Goal: Task Accomplishment & Management: Complete application form

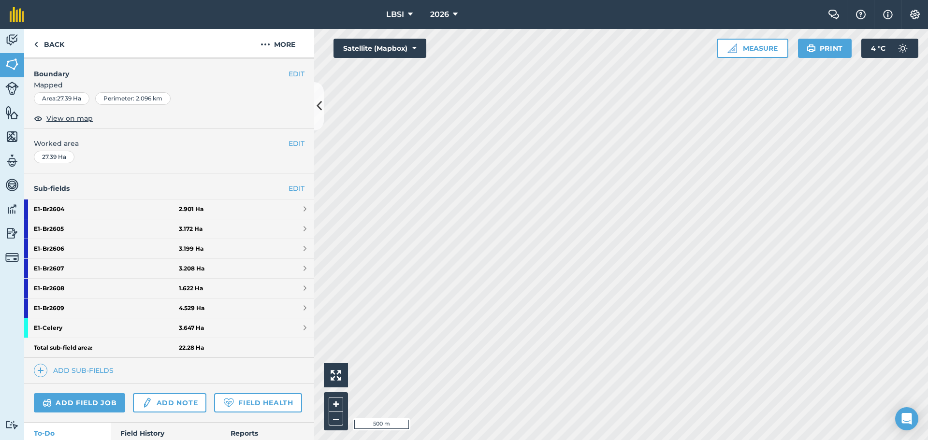
scroll to position [193, 0]
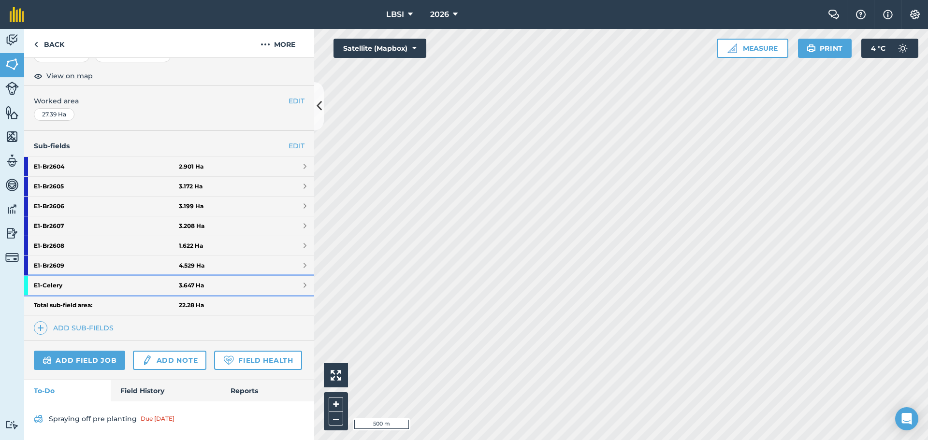
click at [97, 276] on strong "E1 - Celery" at bounding box center [106, 285] width 145 height 19
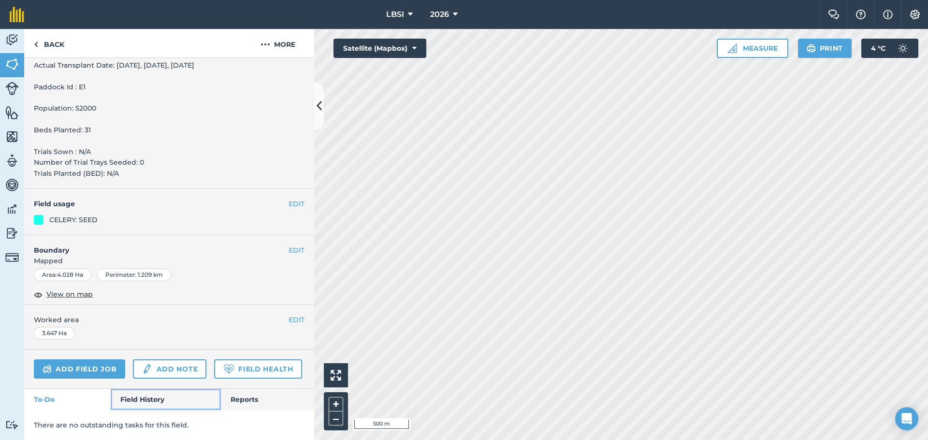
click at [133, 395] on link "Field History" at bounding box center [166, 399] width 110 height 21
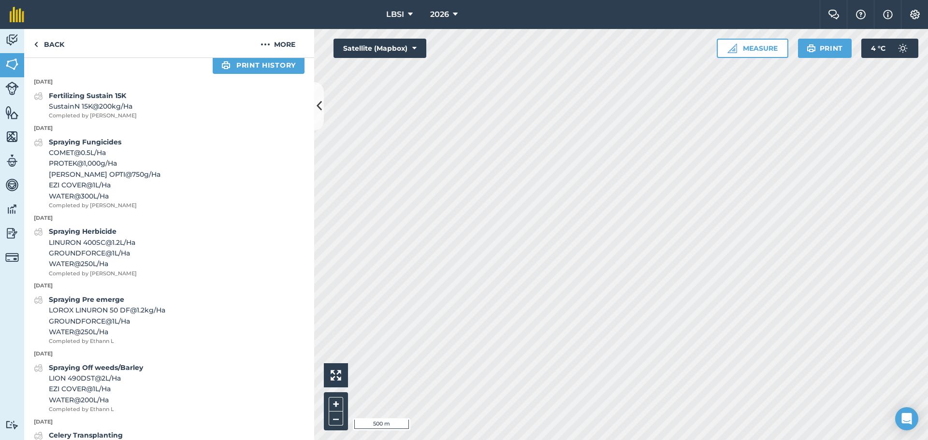
scroll to position [647, 0]
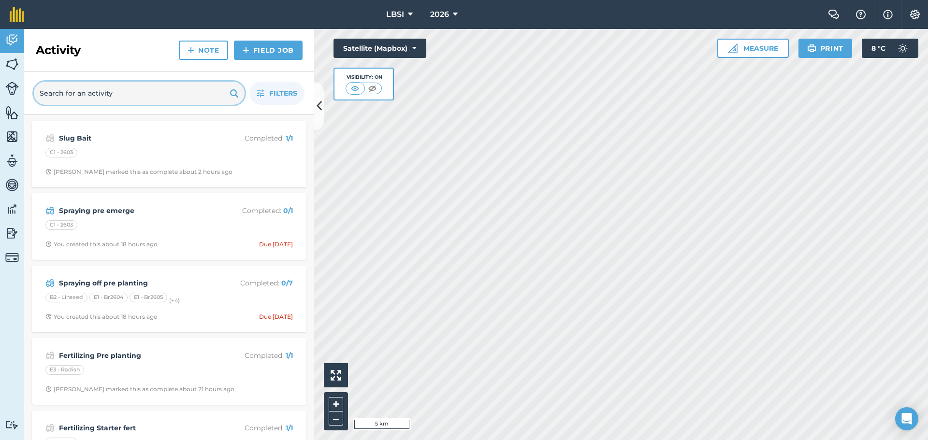
click at [67, 90] on input "text" at bounding box center [139, 93] width 211 height 23
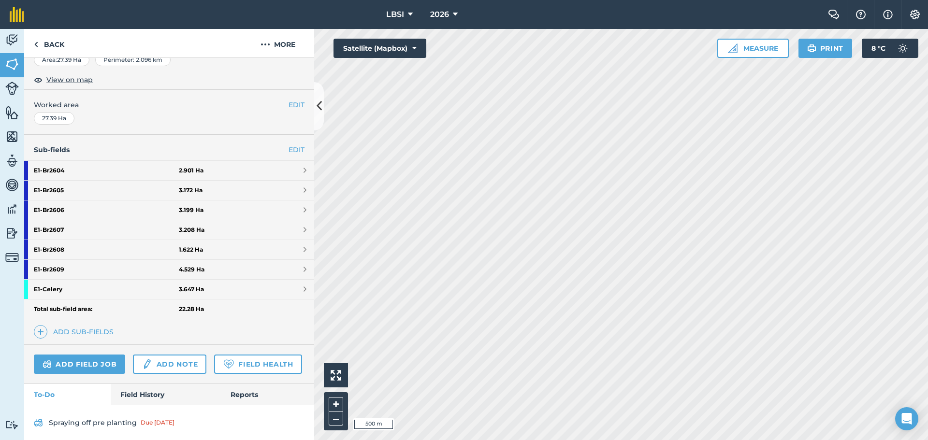
scroll to position [193, 0]
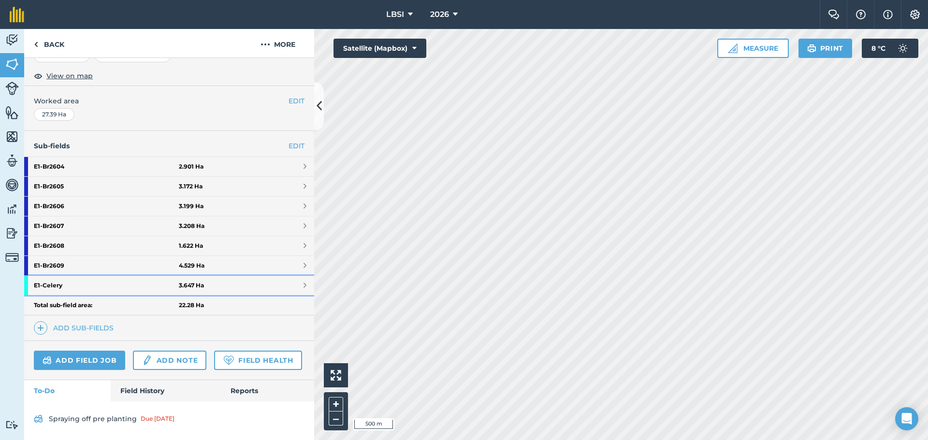
click at [91, 276] on strong "E1 - Celery" at bounding box center [106, 285] width 145 height 19
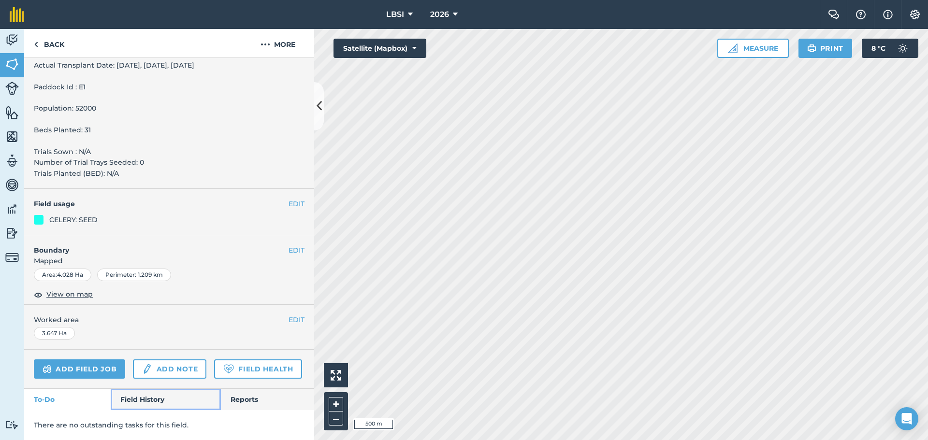
click at [139, 397] on link "Field History" at bounding box center [166, 399] width 110 height 21
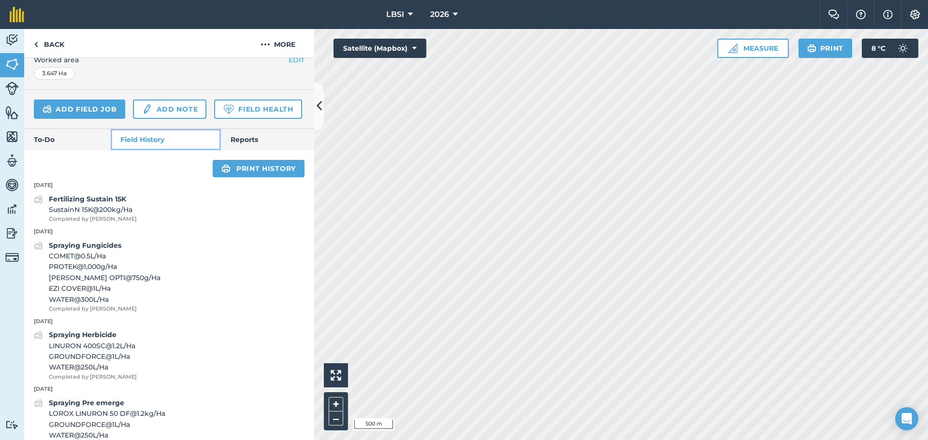
scroll to position [580, 0]
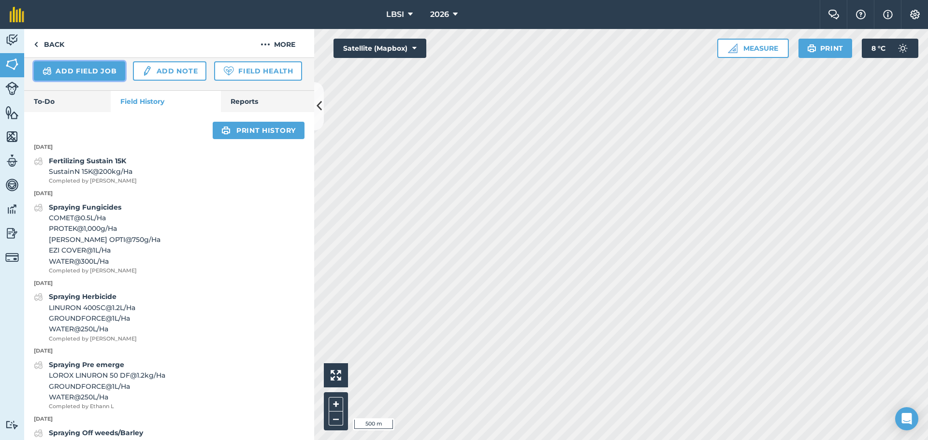
click at [79, 74] on link "Add field job" at bounding box center [79, 70] width 91 height 19
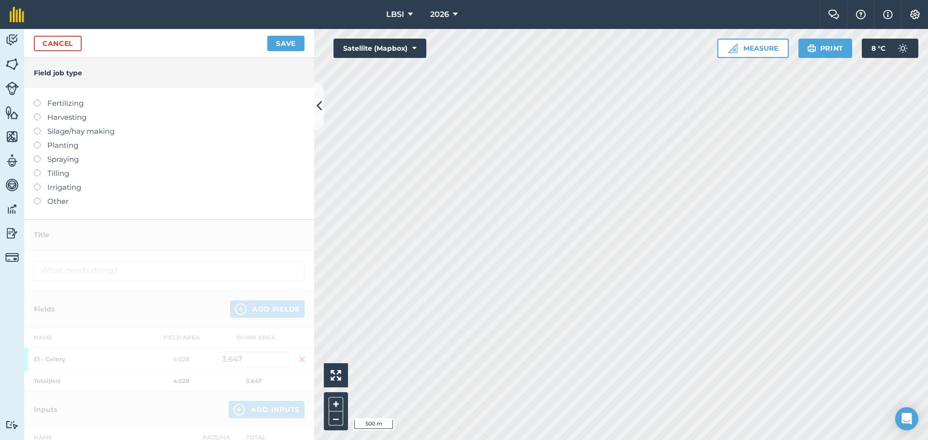
click at [39, 156] on label at bounding box center [41, 156] width 14 height 0
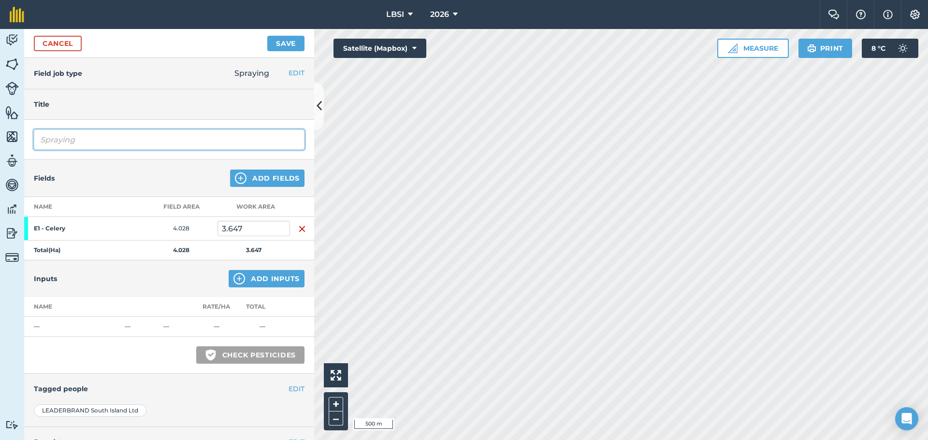
drag, startPoint x: 82, startPoint y: 142, endPoint x: 263, endPoint y: 133, distance: 181.0
click at [90, 140] on input "Spraying" at bounding box center [169, 140] width 271 height 20
type input "Spraying off Weeds"
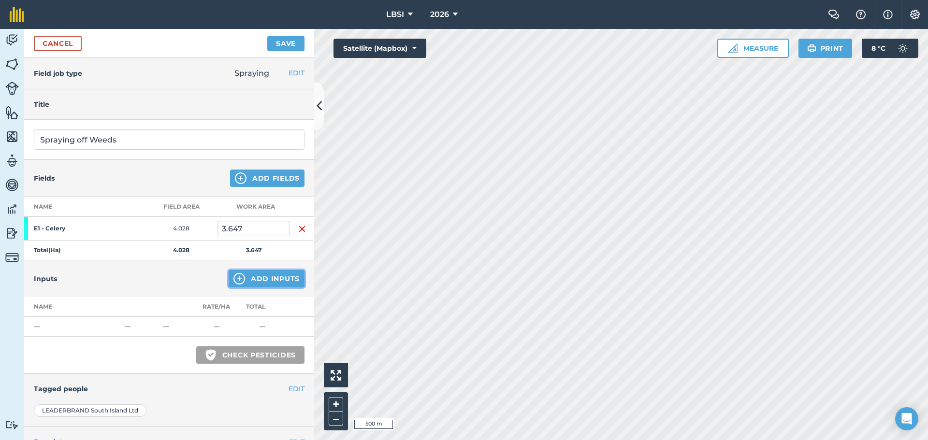
click at [234, 279] on img at bounding box center [239, 279] width 12 height 12
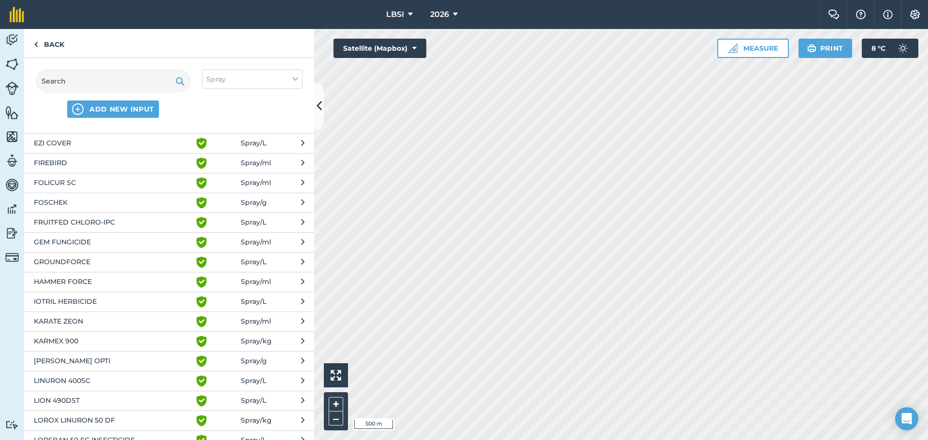
scroll to position [677, 0]
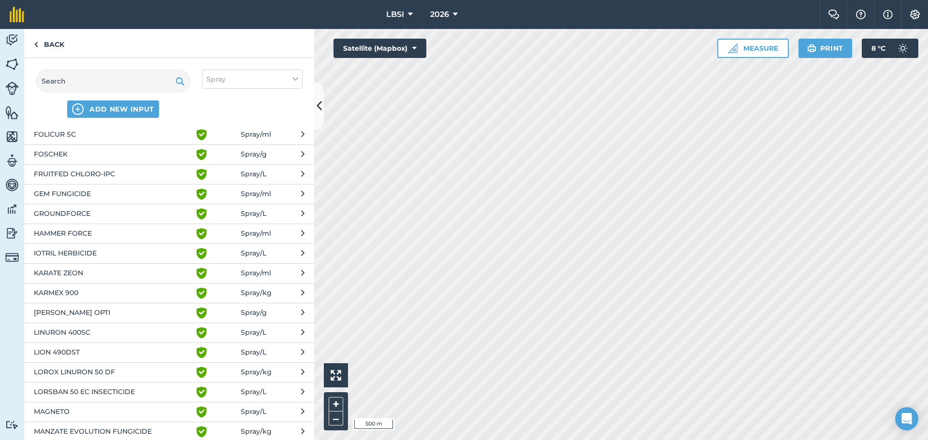
click at [104, 332] on span "LINURON 400SC" at bounding box center [113, 333] width 158 height 12
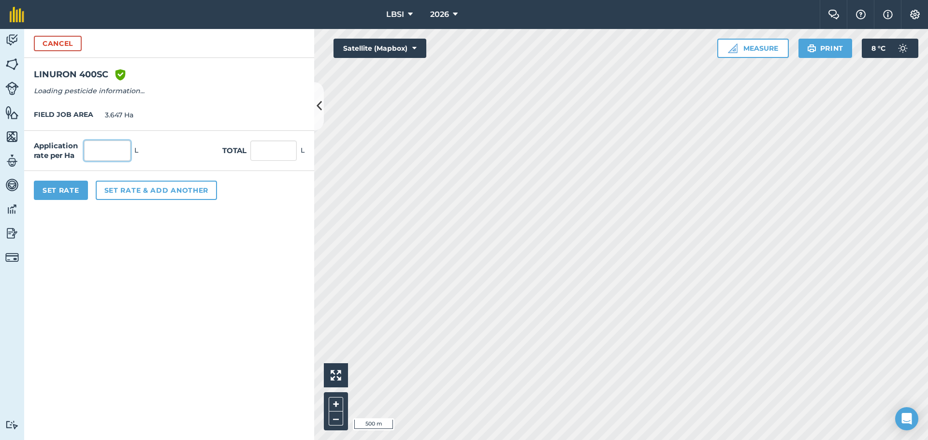
click at [104, 150] on input "text" at bounding box center [107, 151] width 46 height 20
type input "1"
type input "3.647"
click at [121, 195] on button "Set rate & add another" at bounding box center [156, 190] width 121 height 19
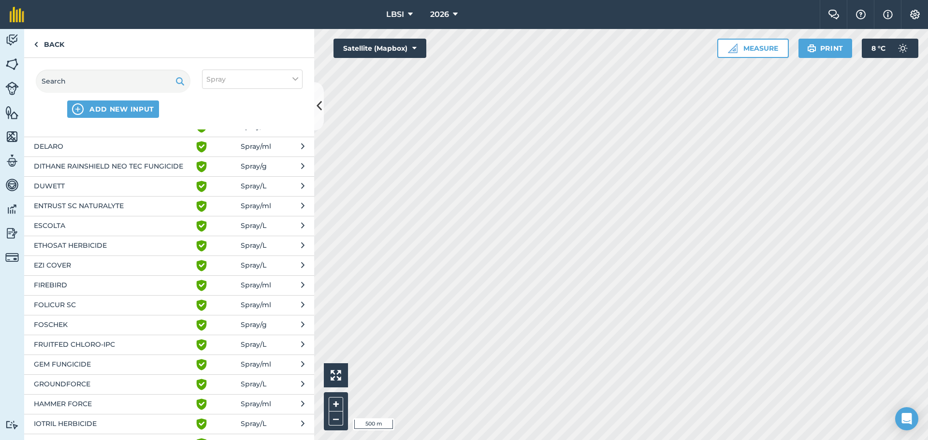
scroll to position [532, 0]
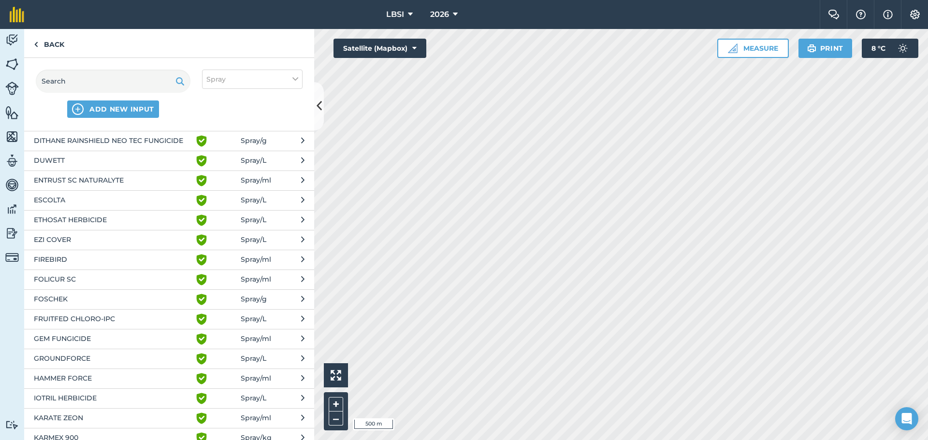
click at [88, 356] on span "GROUNDFORCE" at bounding box center [113, 359] width 158 height 12
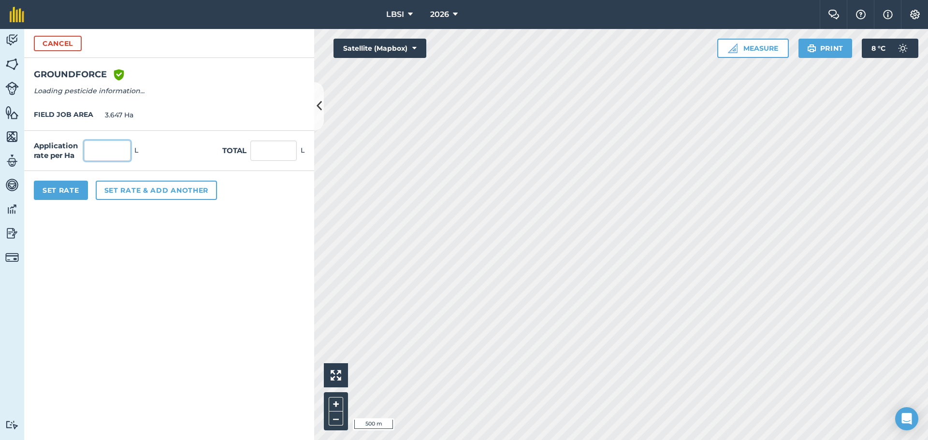
click at [113, 155] on input "text" at bounding box center [107, 151] width 46 height 20
type input "1.2"
type input "4.376"
click at [183, 190] on button "Set rate & add another" at bounding box center [156, 190] width 121 height 19
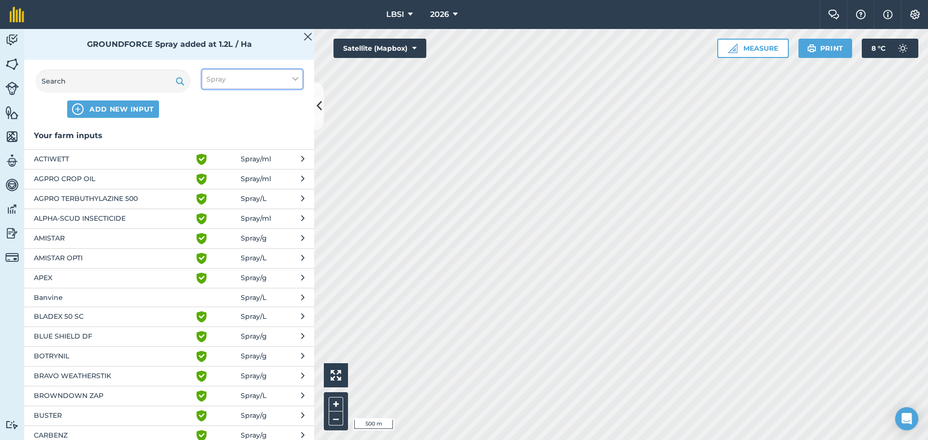
click at [294, 80] on icon at bounding box center [295, 79] width 6 height 11
click at [211, 170] on label "Other" at bounding box center [252, 172] width 92 height 10
click at [211, 170] on input "Other" at bounding box center [209, 170] width 6 height 6
checkbox input "true"
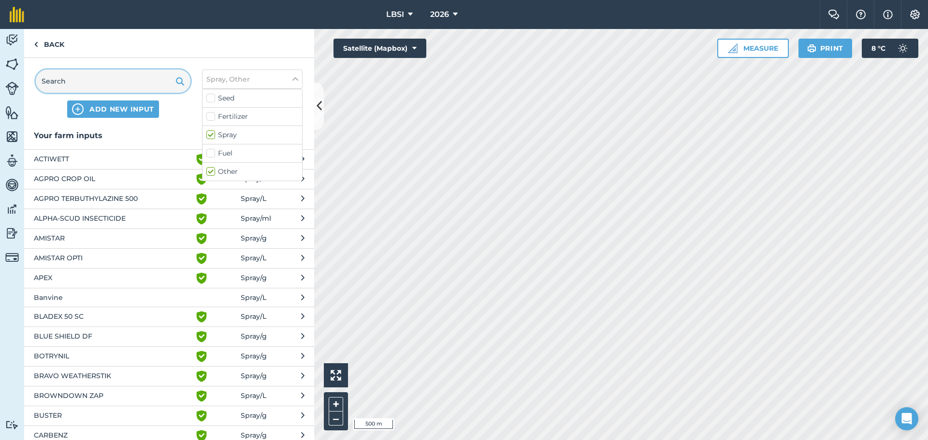
click at [87, 81] on input "text" at bounding box center [113, 81] width 155 height 23
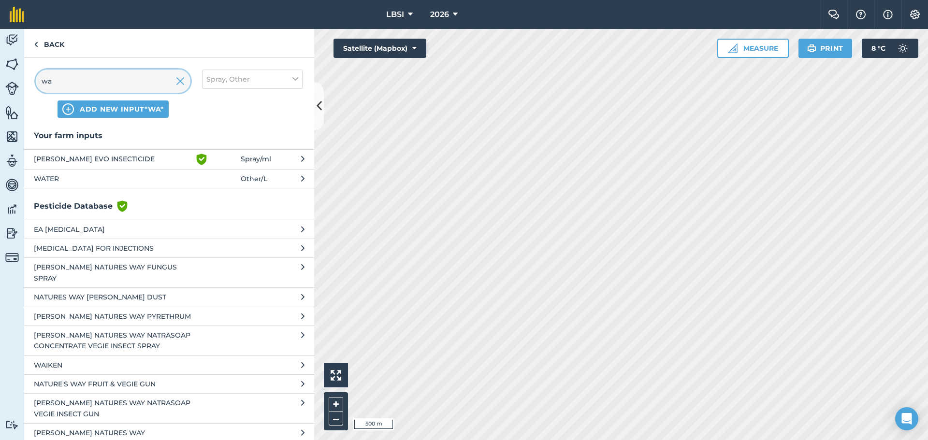
type input "wa"
click at [58, 177] on span "WATER" at bounding box center [113, 179] width 158 height 11
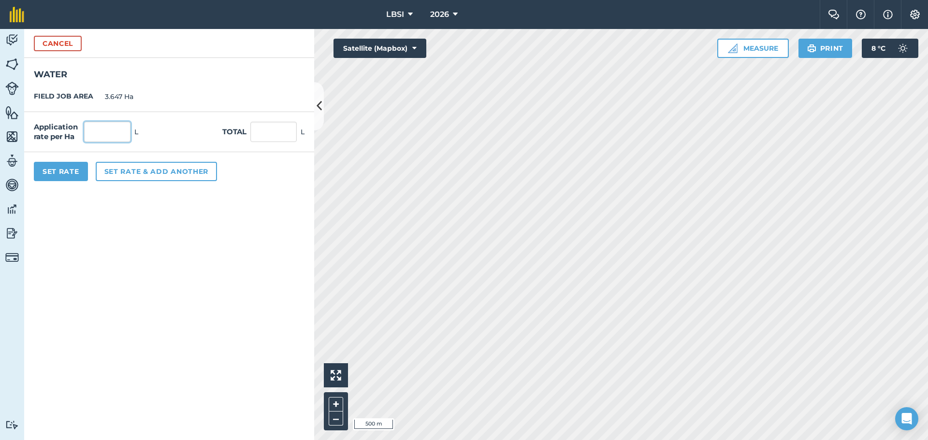
click at [102, 129] on input "text" at bounding box center [107, 132] width 46 height 20
type input "250"
type input "911.75"
click at [71, 175] on button "Set Rate" at bounding box center [61, 171] width 54 height 19
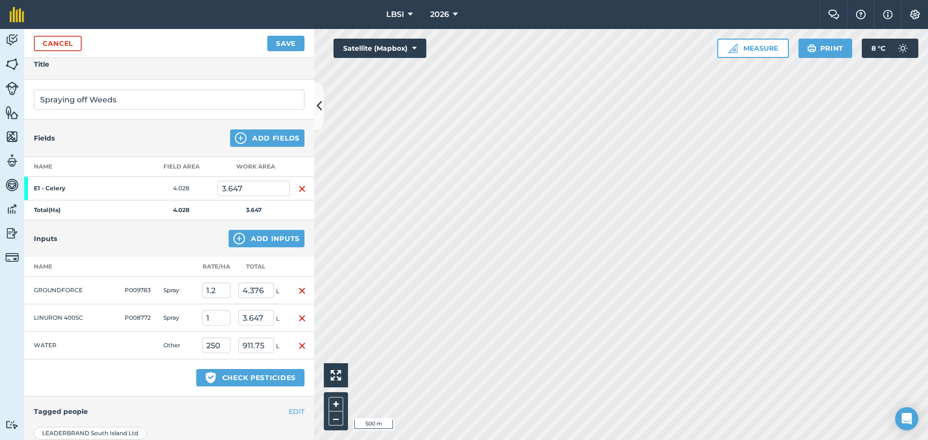
scroll to position [145, 0]
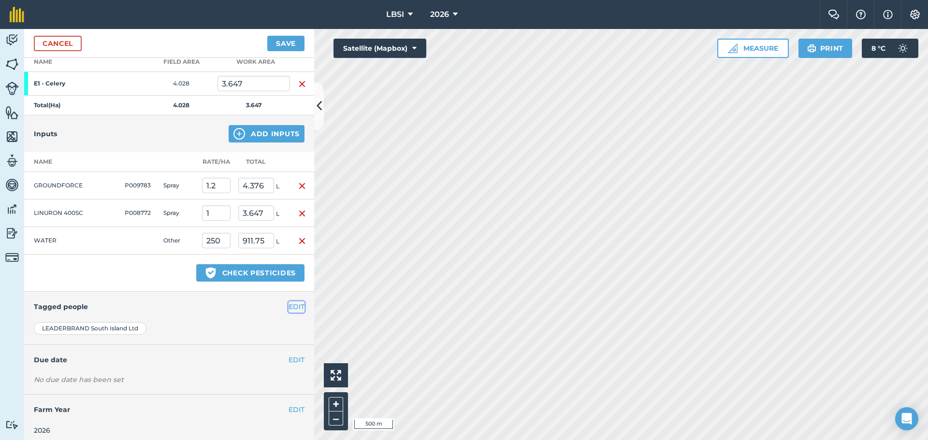
click at [289, 308] on button "EDIT" at bounding box center [297, 307] width 16 height 11
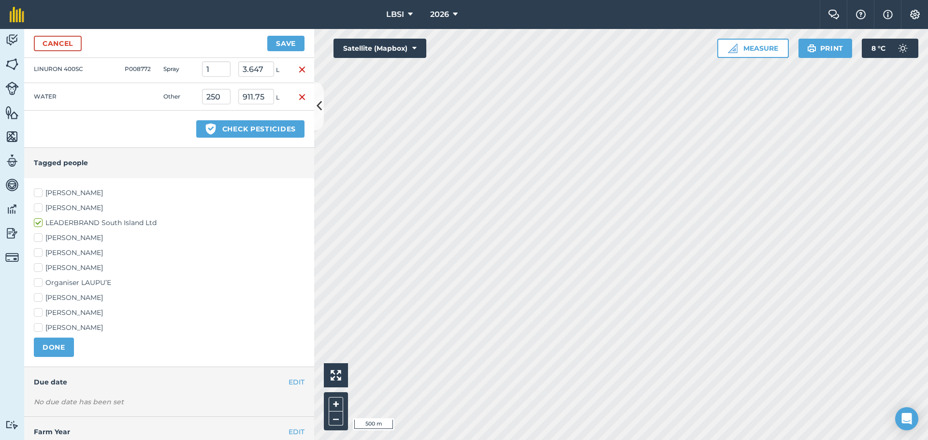
scroll to position [290, 0]
click at [39, 295] on label "Sam Harrison" at bounding box center [169, 297] width 271 height 10
click at [39, 295] on input "Sam Harrison" at bounding box center [37, 295] width 6 height 6
checkbox input "true"
click at [37, 266] on label "Niel Redelinghuys" at bounding box center [169, 267] width 271 height 10
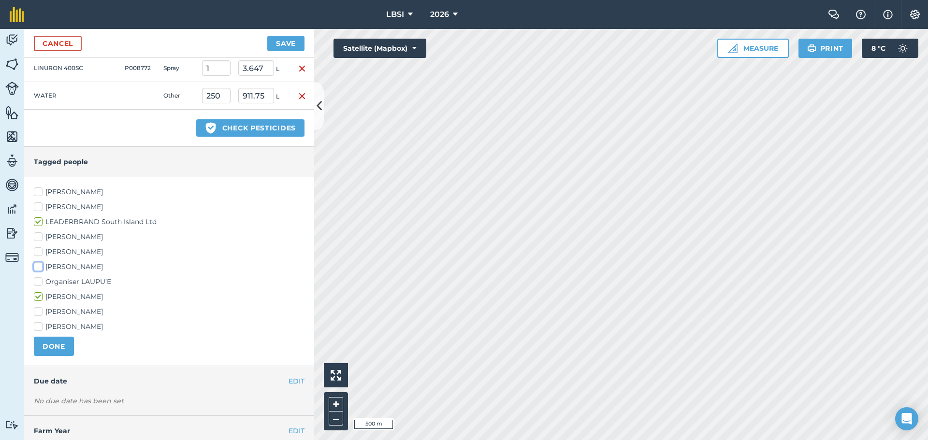
click at [37, 266] on input "Niel Redelinghuys" at bounding box center [37, 265] width 6 height 6
checkbox input "true"
drag, startPoint x: 52, startPoint y: 345, endPoint x: 58, endPoint y: 344, distance: 6.0
click at [52, 345] on button "DONE" at bounding box center [54, 346] width 40 height 19
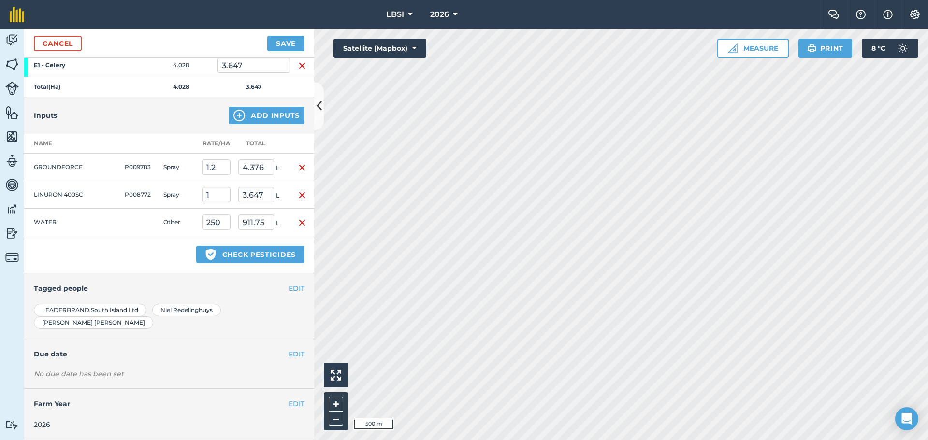
scroll to position [151, 0]
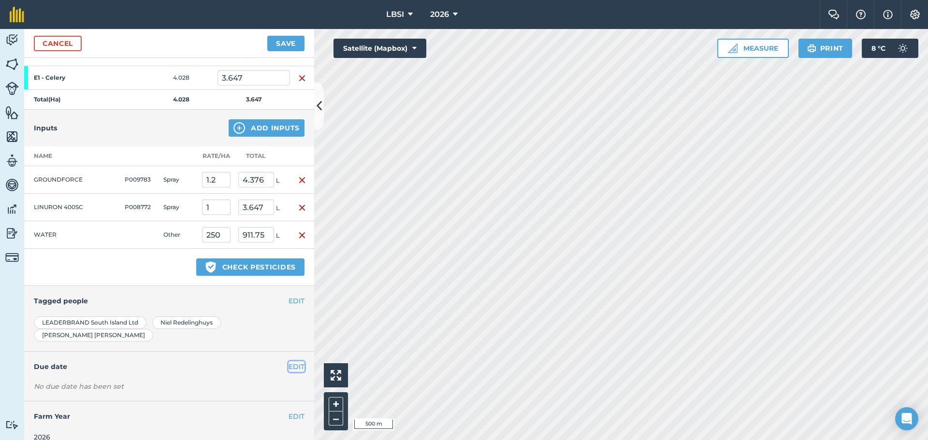
click at [289, 362] on button "EDIT" at bounding box center [297, 367] width 16 height 11
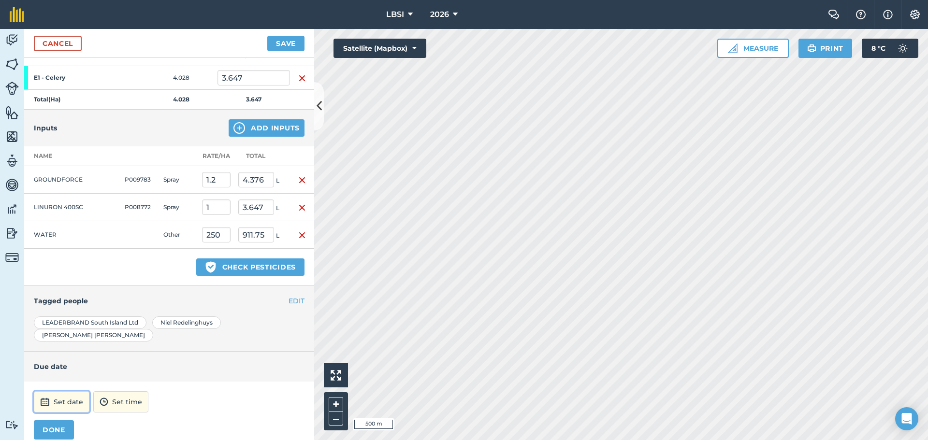
click at [73, 392] on button "Set date" at bounding box center [62, 402] width 56 height 21
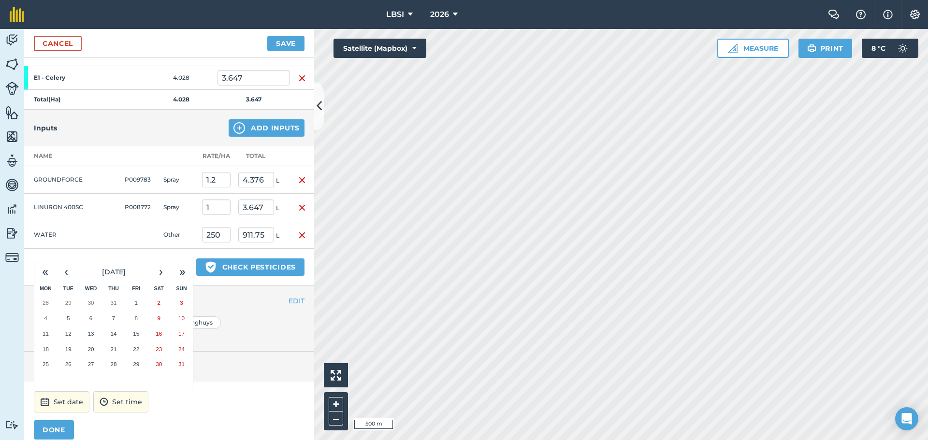
click at [94, 361] on abbr "27" at bounding box center [91, 364] width 6 height 6
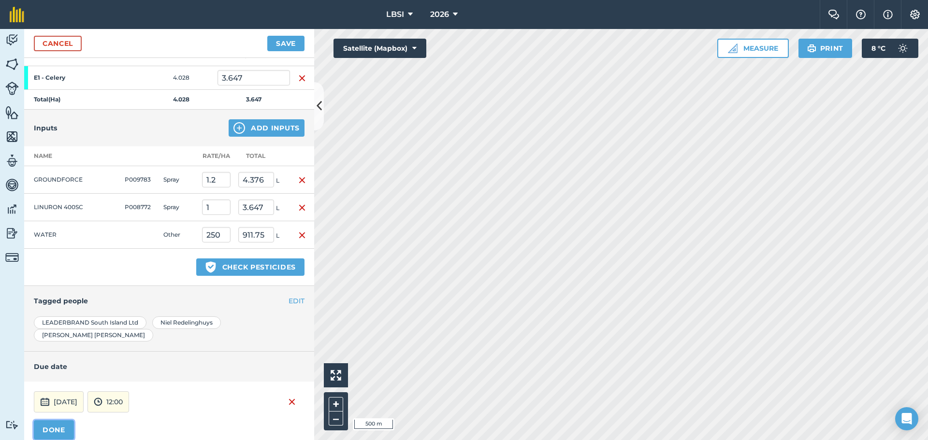
drag, startPoint x: 68, startPoint y: 414, endPoint x: 109, endPoint y: 398, distance: 44.4
click at [68, 421] on button "DONE" at bounding box center [54, 430] width 40 height 19
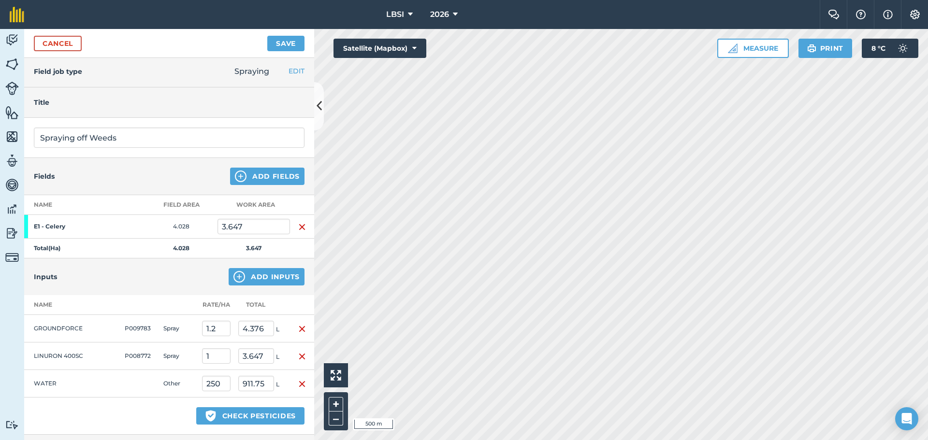
scroll to position [0, 0]
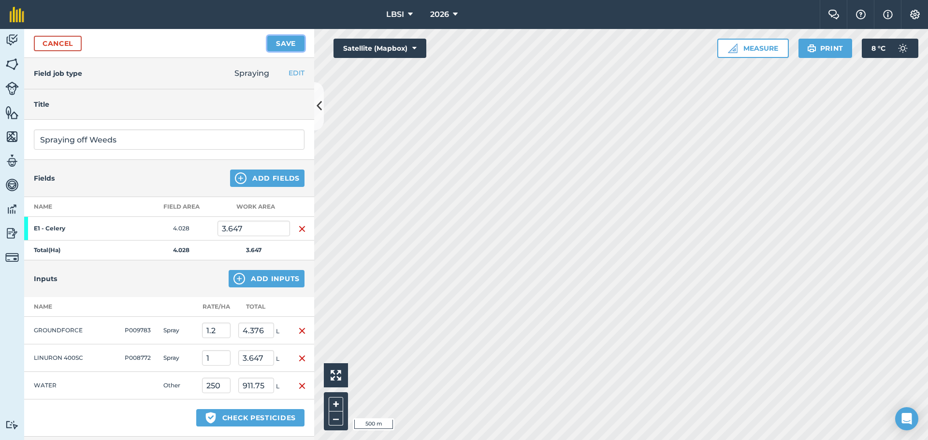
click at [293, 45] on button "Save" at bounding box center [285, 43] width 37 height 15
